Goal: Task Accomplishment & Management: Manage account settings

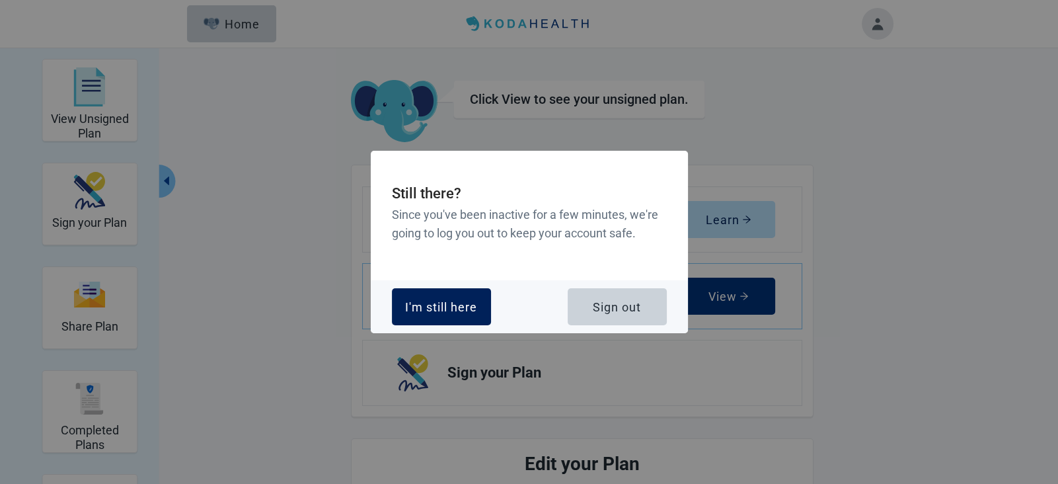
click at [435, 301] on div "I'm still here" at bounding box center [441, 306] width 72 height 13
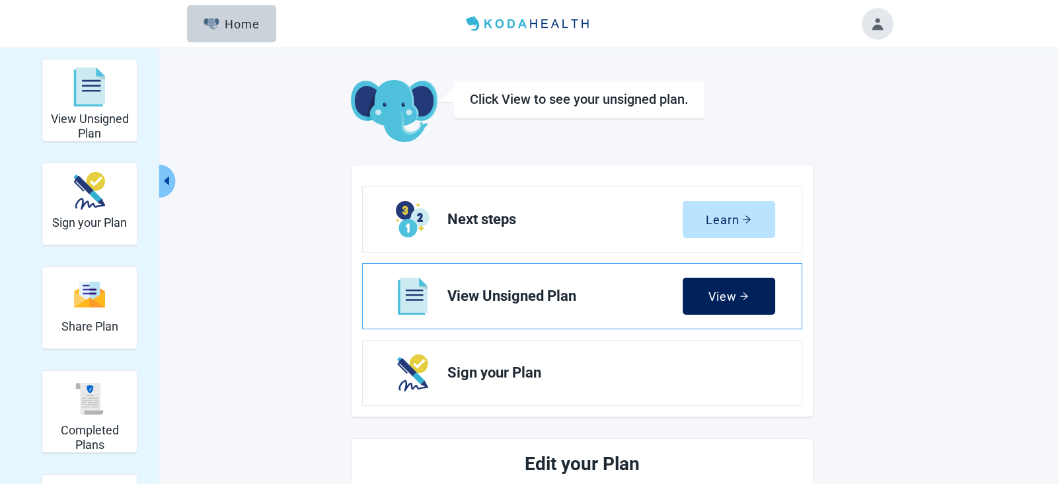
click at [719, 296] on div "View" at bounding box center [728, 295] width 40 height 13
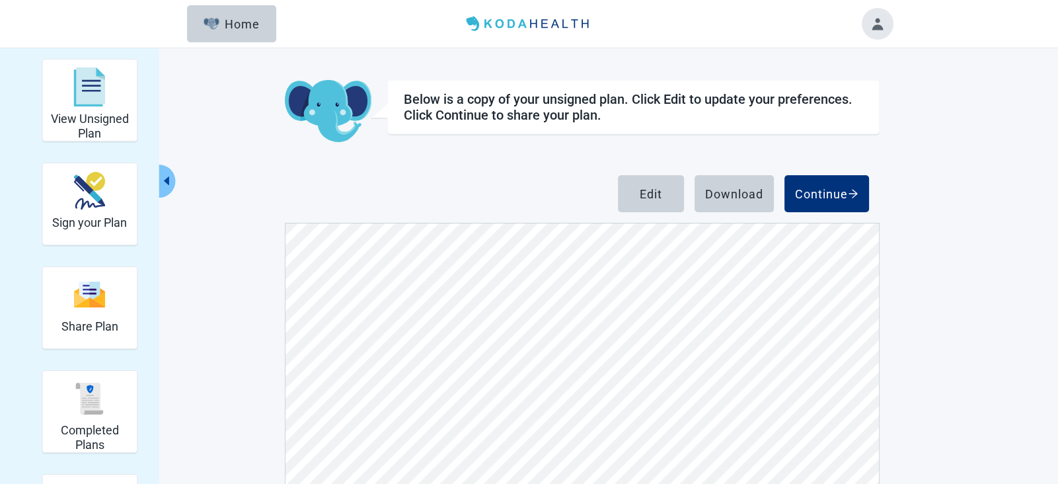
scroll to position [4584, 0]
click at [227, 20] on div "Home" at bounding box center [231, 23] width 57 height 13
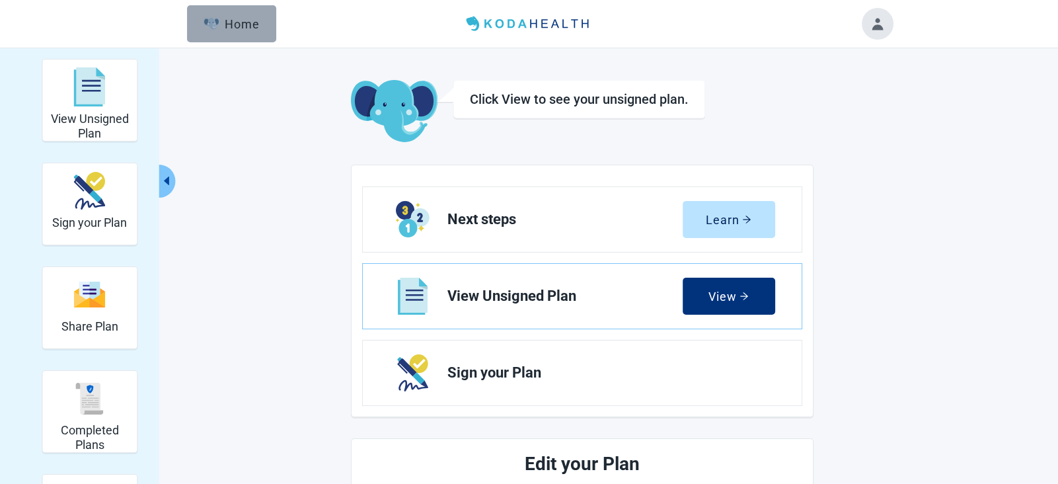
click at [226, 33] on button "Home" at bounding box center [231, 23] width 89 height 37
click at [227, 30] on div "Home" at bounding box center [231, 23] width 57 height 13
click at [879, 28] on button "Toggle account menu" at bounding box center [877, 24] width 32 height 32
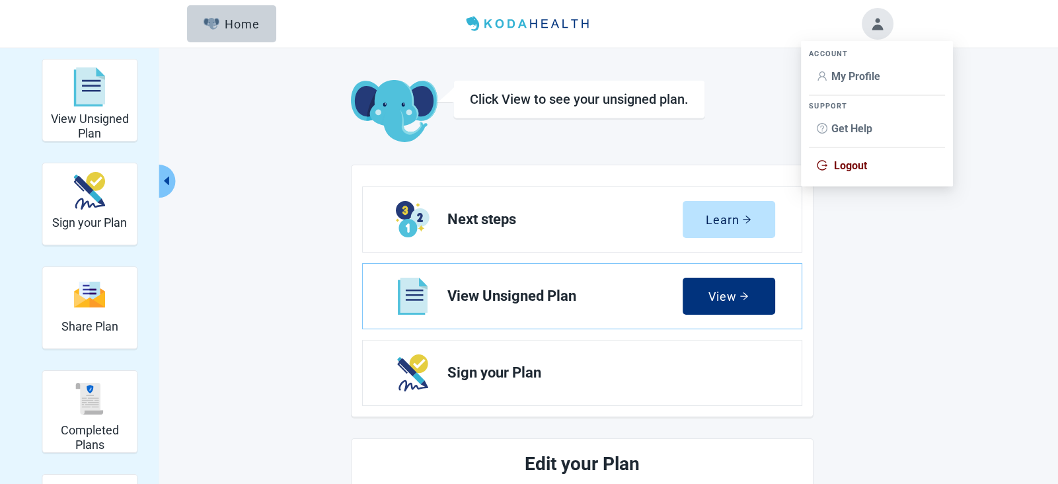
click at [867, 166] on span "Logout" at bounding box center [876, 166] width 120 height 15
